Goal: Task Accomplishment & Management: Complete application form

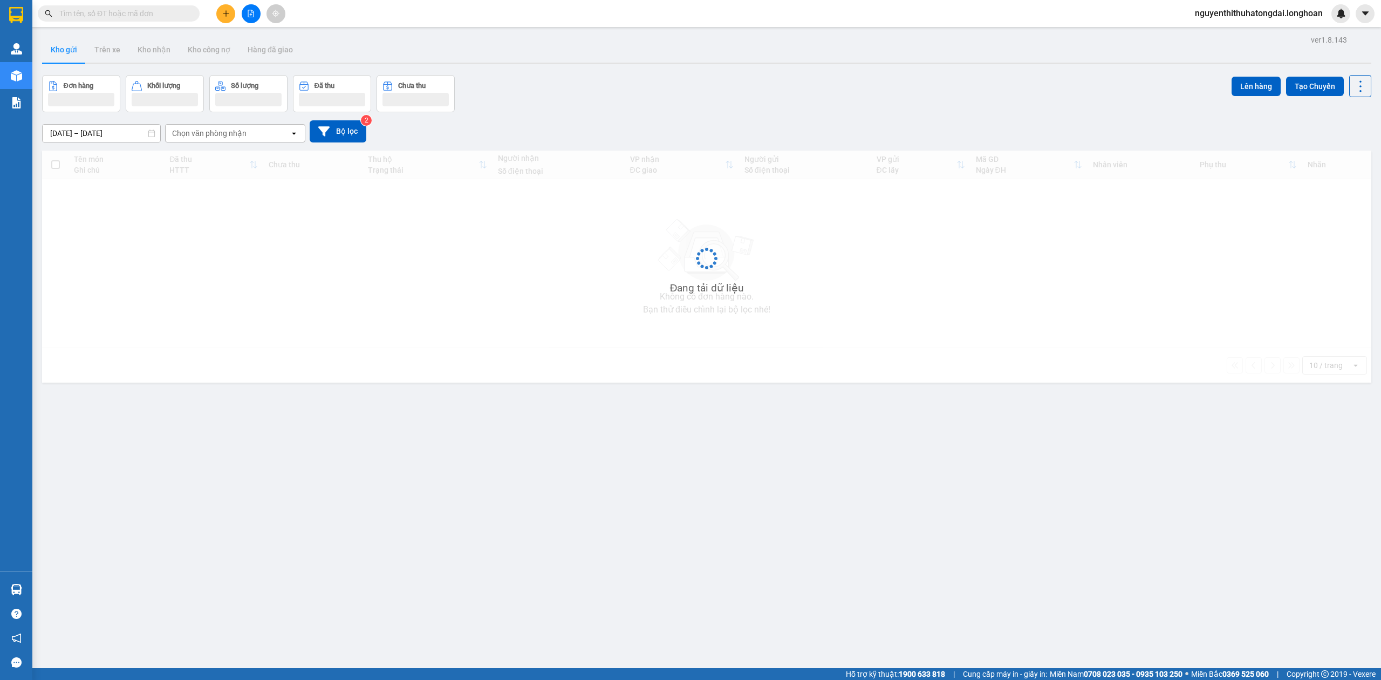
click at [157, 11] on input "text" at bounding box center [122, 14] width 127 height 12
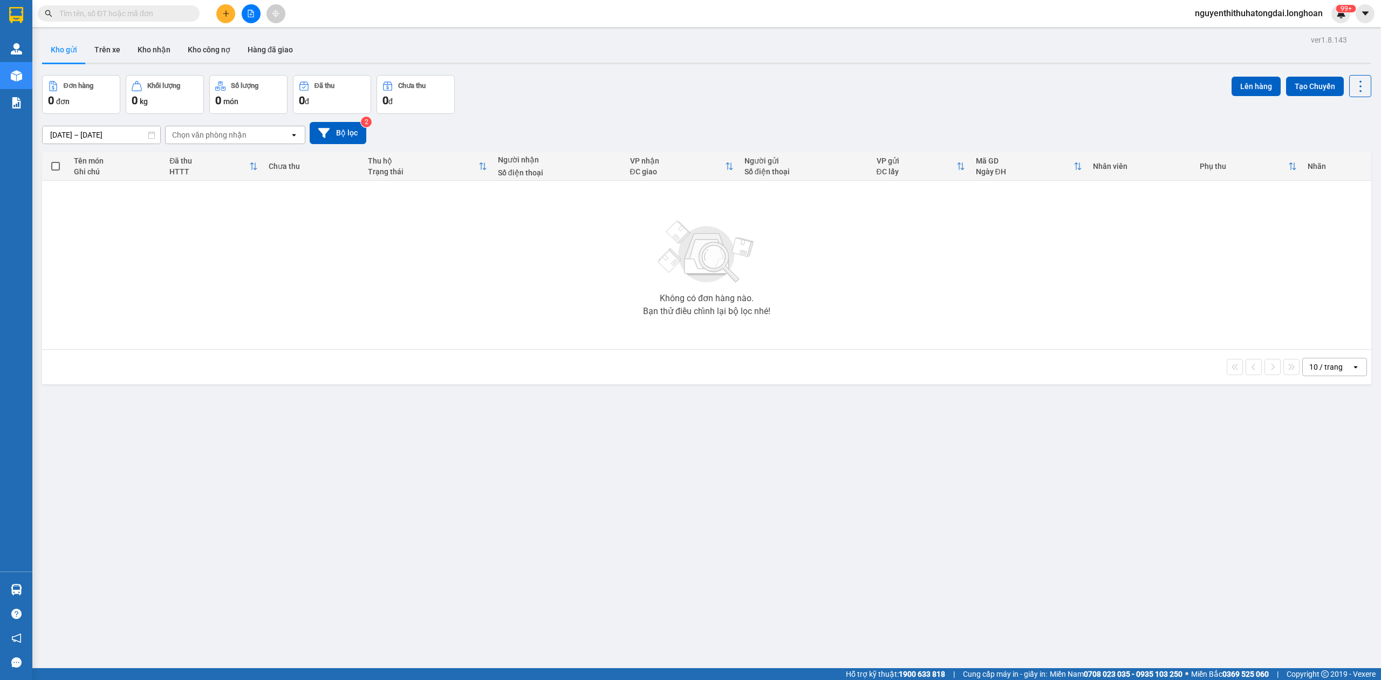
paste input "0393075591"
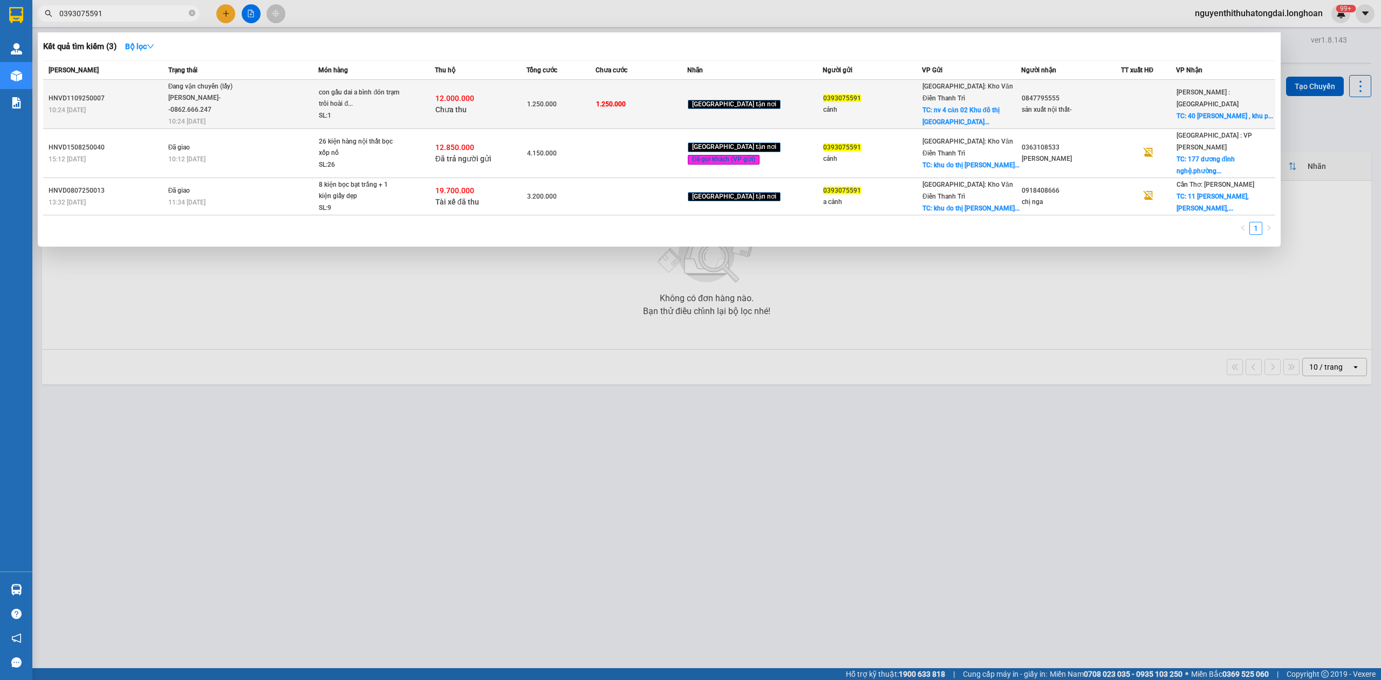
type input "0393075591"
click at [259, 126] on td "Đang vận chuyển (lấy) [PERSON_NAME]--0862.666.247 10:24 [DATE]" at bounding box center [242, 104] width 153 height 49
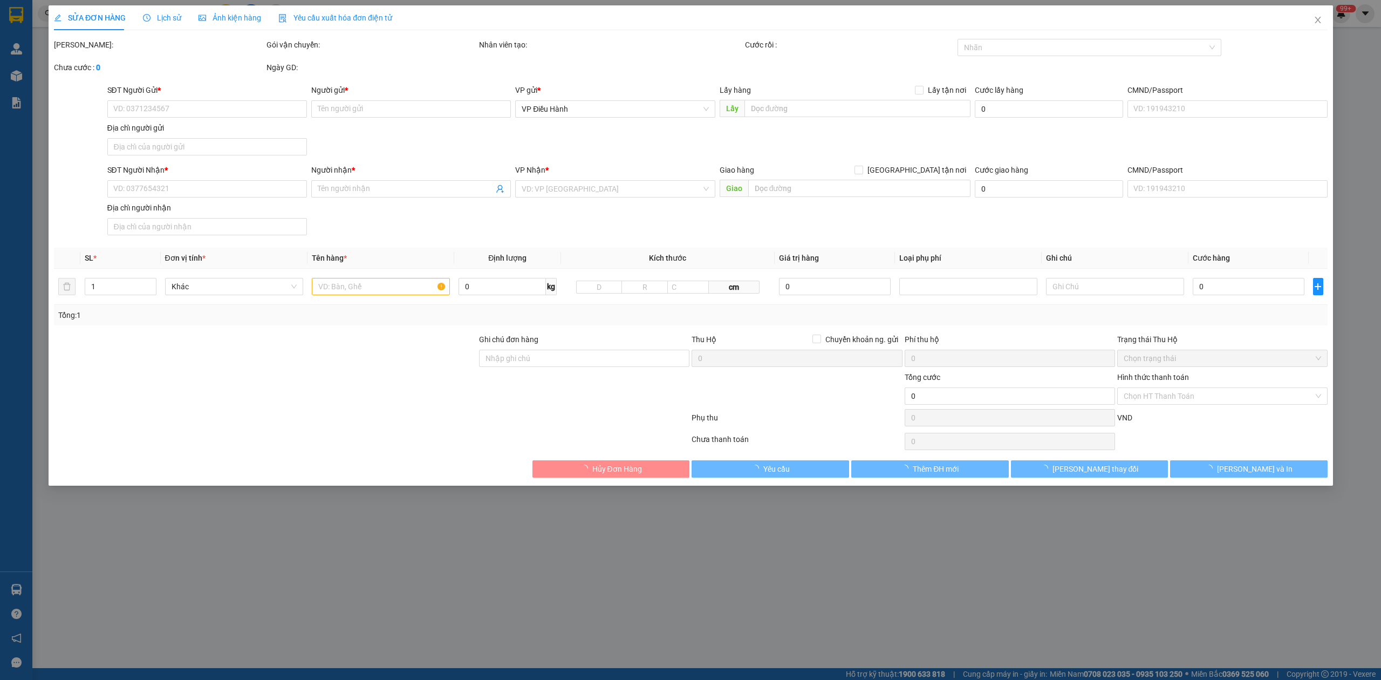
type input "0393075591"
type input "cảnh"
checkbox input "true"
type input "nv 4 căn 02 Khu đô thị [GEOGRAPHIC_DATA], [GEOGRAPHIC_DATA], [GEOGRAPHIC_DATA],…"
type input "0847795555"
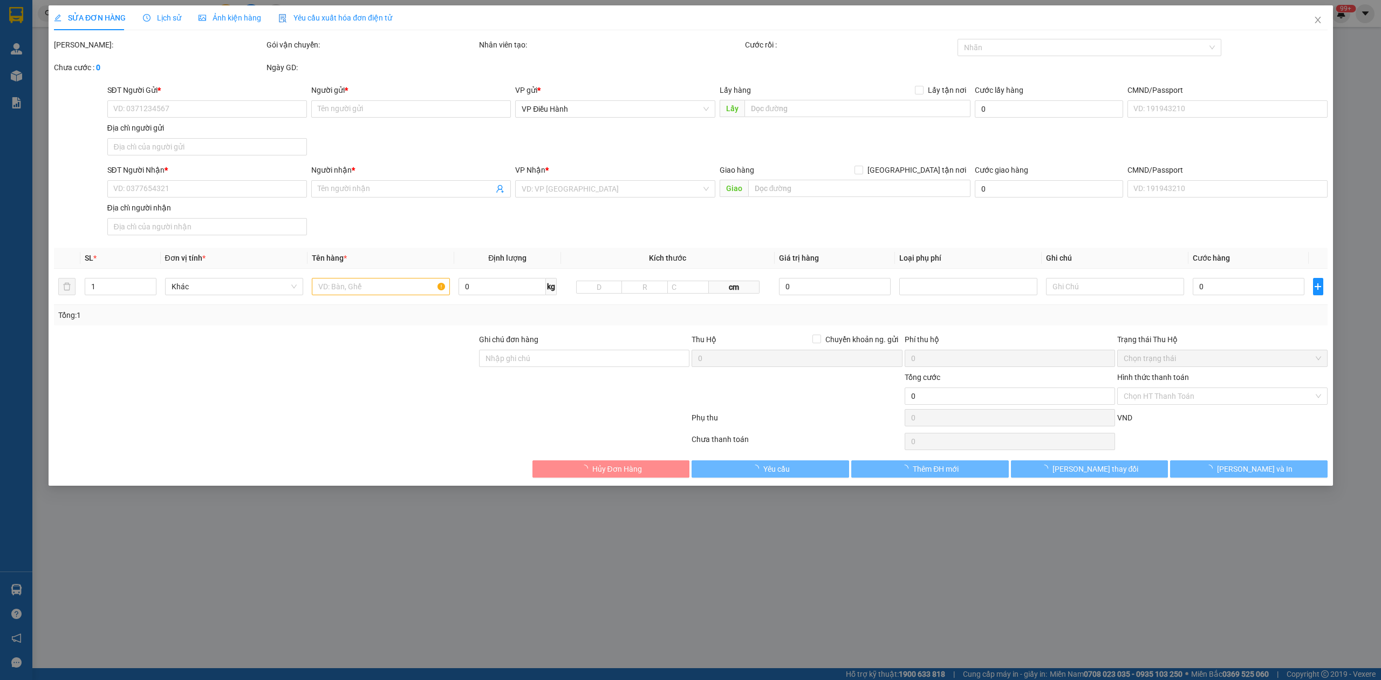
type input "sản xuất nội thất-"
checkbox input "true"
type input "40 Huỳnh công giản , [GEOGRAPHIC_DATA], [GEOGRAPHIC_DATA], [GEOGRAPHIC_DATA]"
type input "hàng giao nguyên kiện, hư vỡ ko đền"
type input "1.250.000"
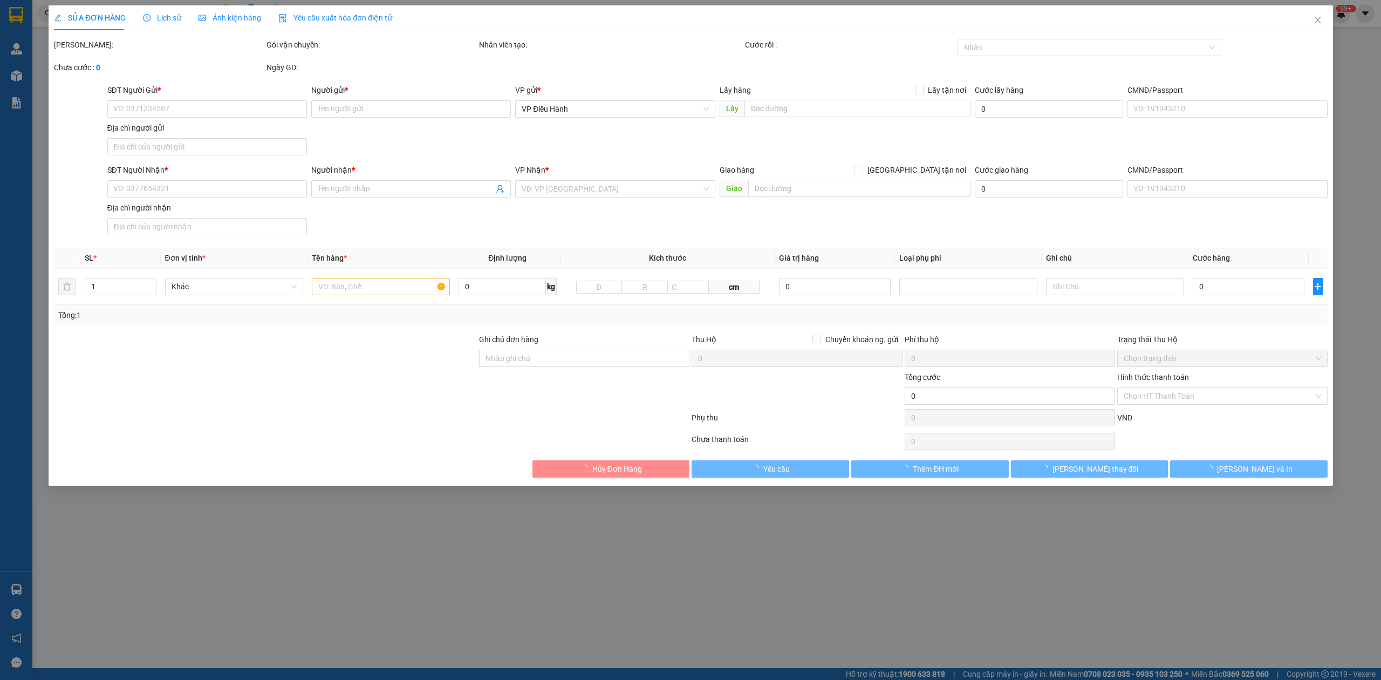
type input "1.250.000"
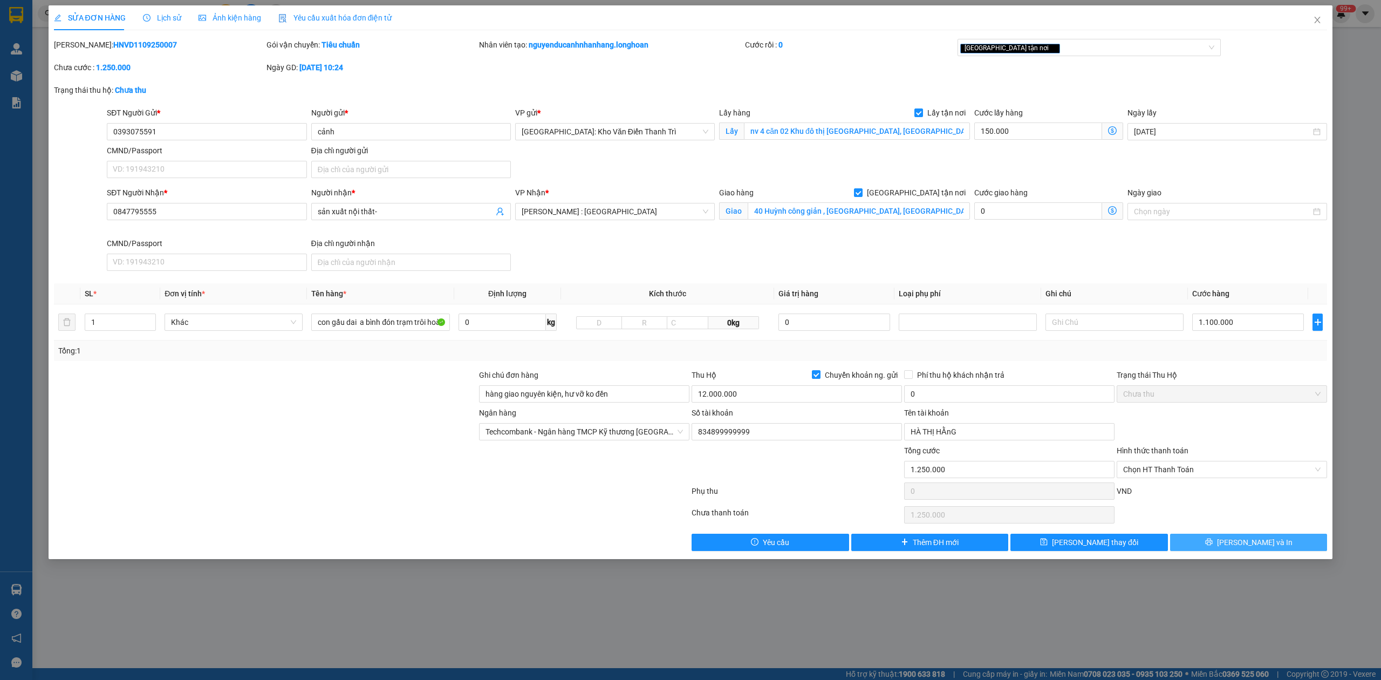
click at [1253, 548] on span "[PERSON_NAME] và In" at bounding box center [1255, 542] width 76 height 12
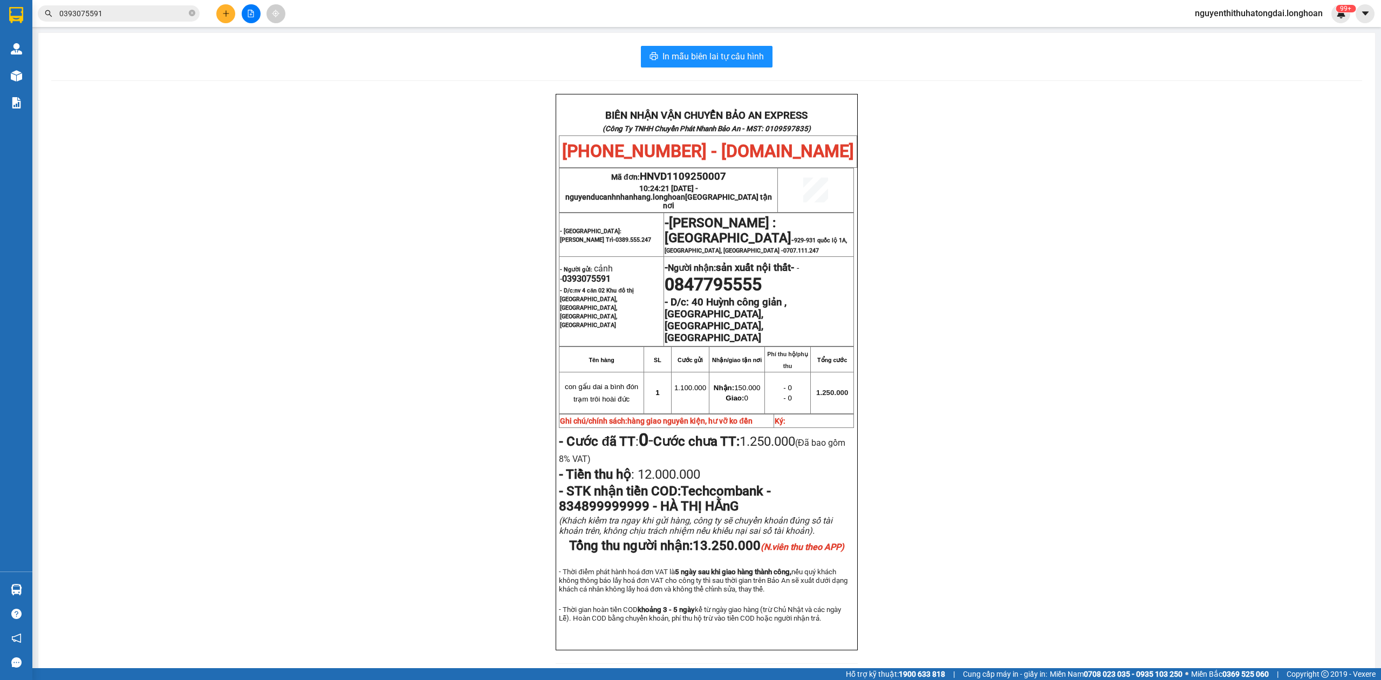
drag, startPoint x: 125, startPoint y: 0, endPoint x: 125, endPoint y: 19, distance: 19.4
click at [125, 5] on div "Kết quả tìm kiếm ( 3 ) Bộ lọc Mã ĐH Trạng thái Món hàng Thu hộ Tổng cước Chưa c…" at bounding box center [690, 13] width 1381 height 27
click at [125, 20] on span "0393075591" at bounding box center [119, 13] width 162 height 16
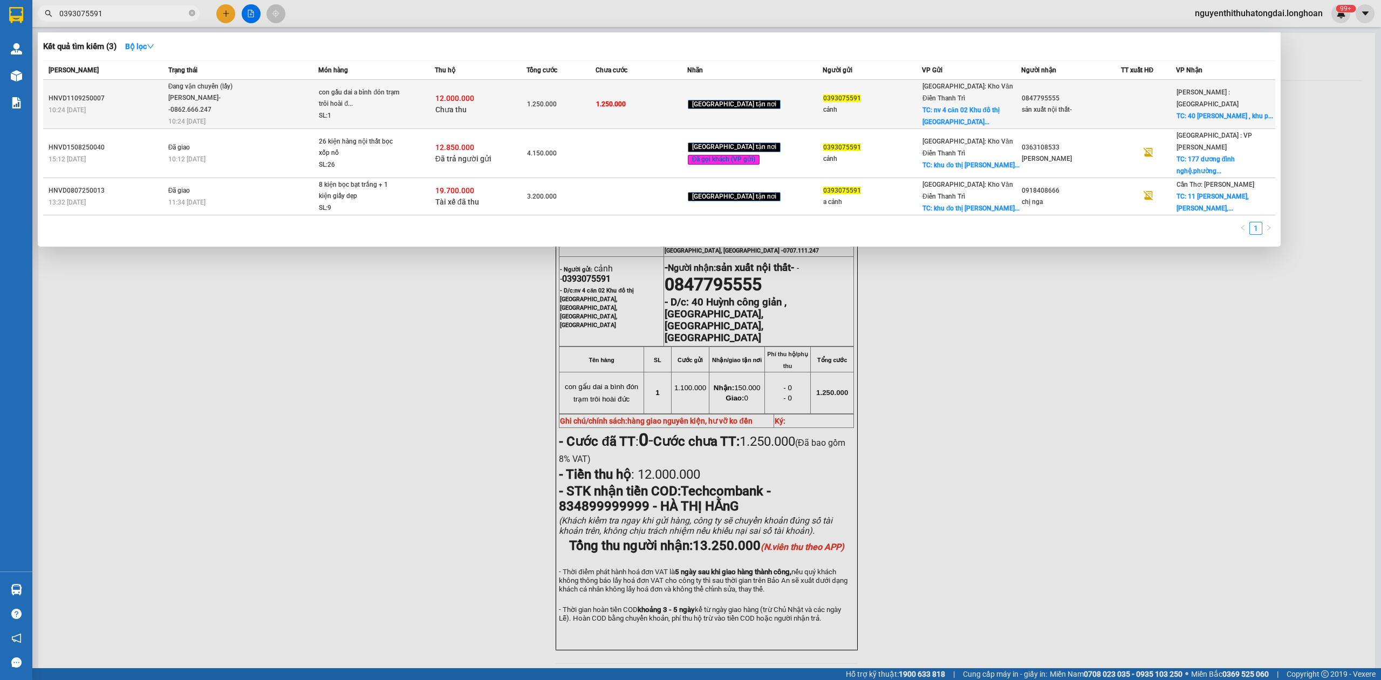
click at [199, 112] on div "[PERSON_NAME]--0862.666.247" at bounding box center [208, 103] width 81 height 23
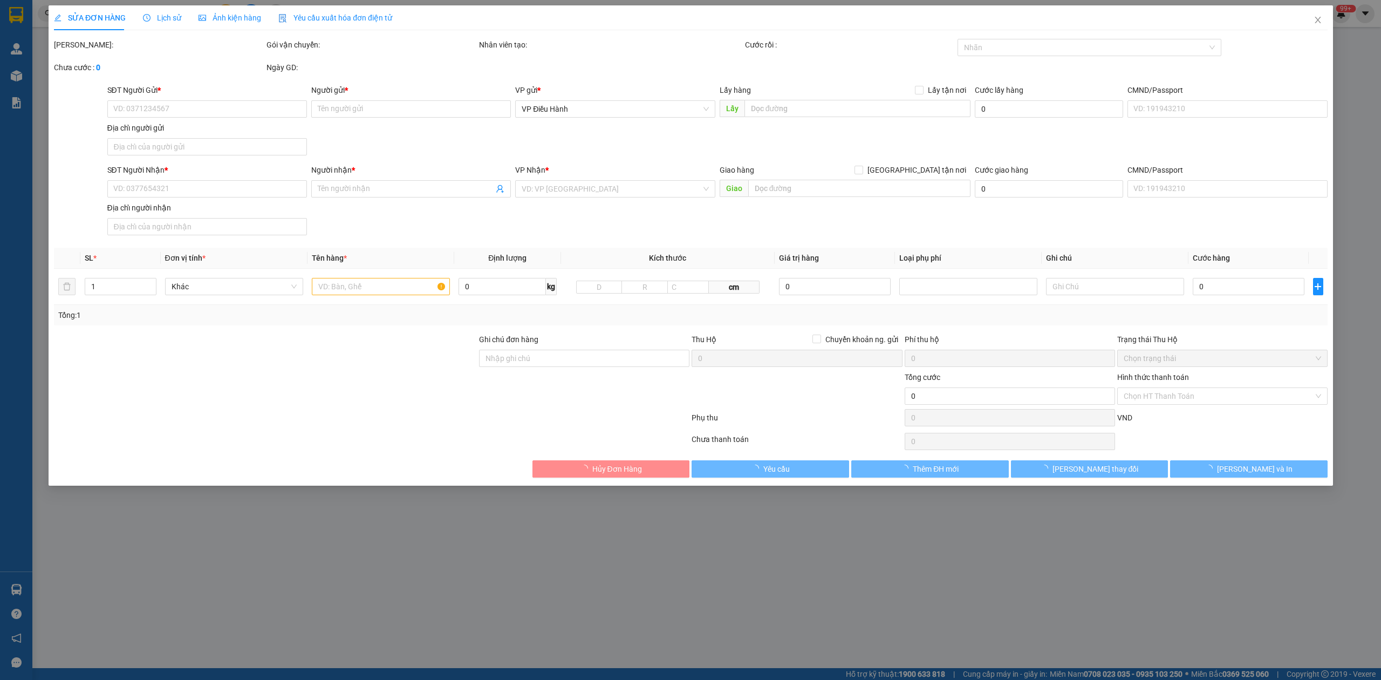
type input "0393075591"
type input "cảnh"
checkbox input "true"
type input "nv 4 căn 02 Khu đô thị [GEOGRAPHIC_DATA], [GEOGRAPHIC_DATA], [GEOGRAPHIC_DATA],…"
type input "0847795555"
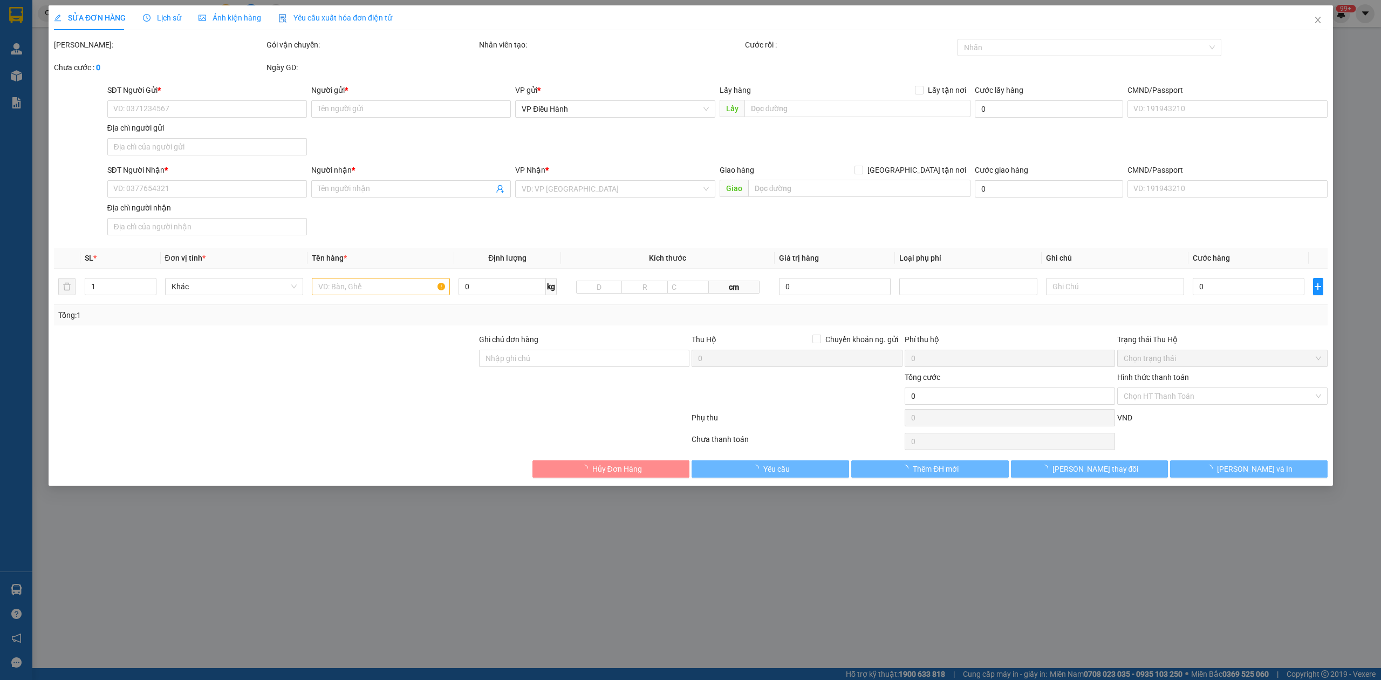
type input "sản xuất nội thất-"
checkbox input "true"
type input "40 Huỳnh công giản , [GEOGRAPHIC_DATA], [GEOGRAPHIC_DATA], [GEOGRAPHIC_DATA]"
type input "hàng giao nguyên kiện, hư vỡ ko đền"
type input "1.250.000"
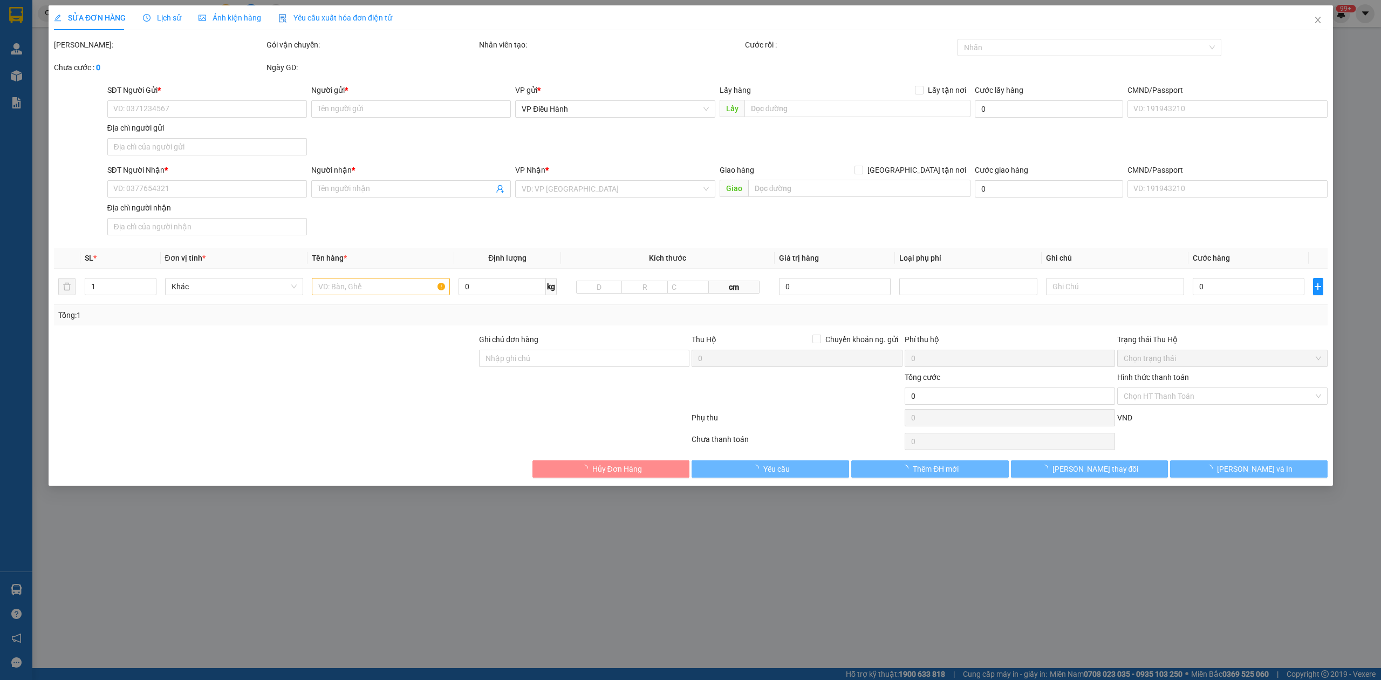
type input "1.250.000"
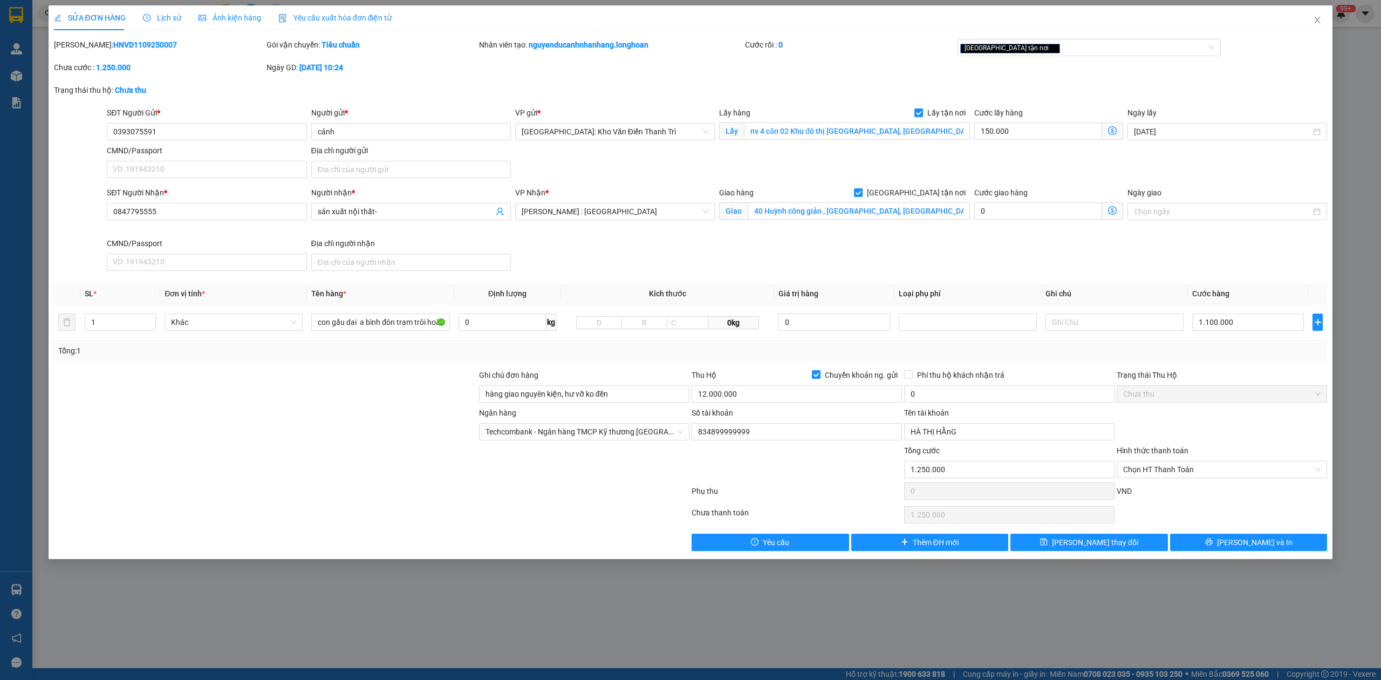
click at [160, 16] on span "Lịch sử" at bounding box center [162, 17] width 38 height 9
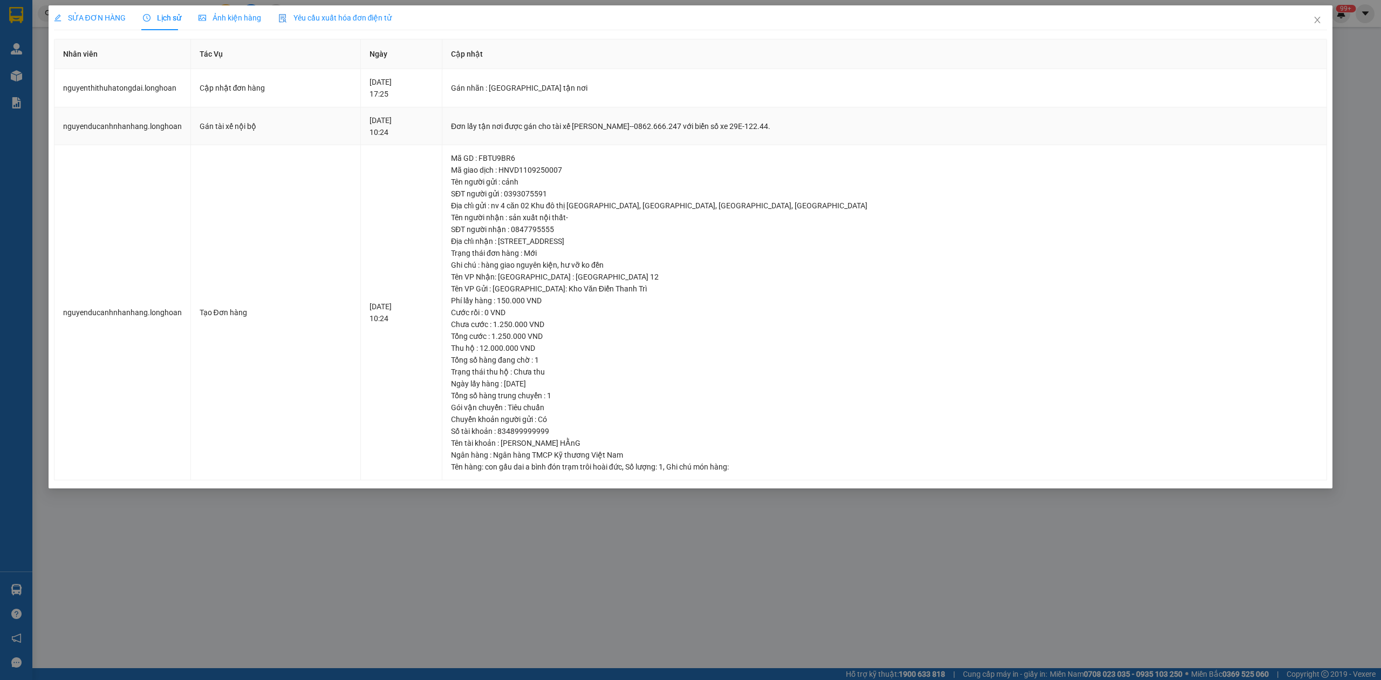
copy div "tài xế [PERSON_NAME]--0862.666.247 với biển số xe 29E-122.44."
drag, startPoint x: 634, startPoint y: 123, endPoint x: 881, endPoint y: 134, distance: 247.3
click at [881, 134] on td "Đơn lấy tận nơi được gán cho tài xế [PERSON_NAME]--0862.666.247 với biển số xe …" at bounding box center [884, 126] width 885 height 38
